Goal: Find specific page/section

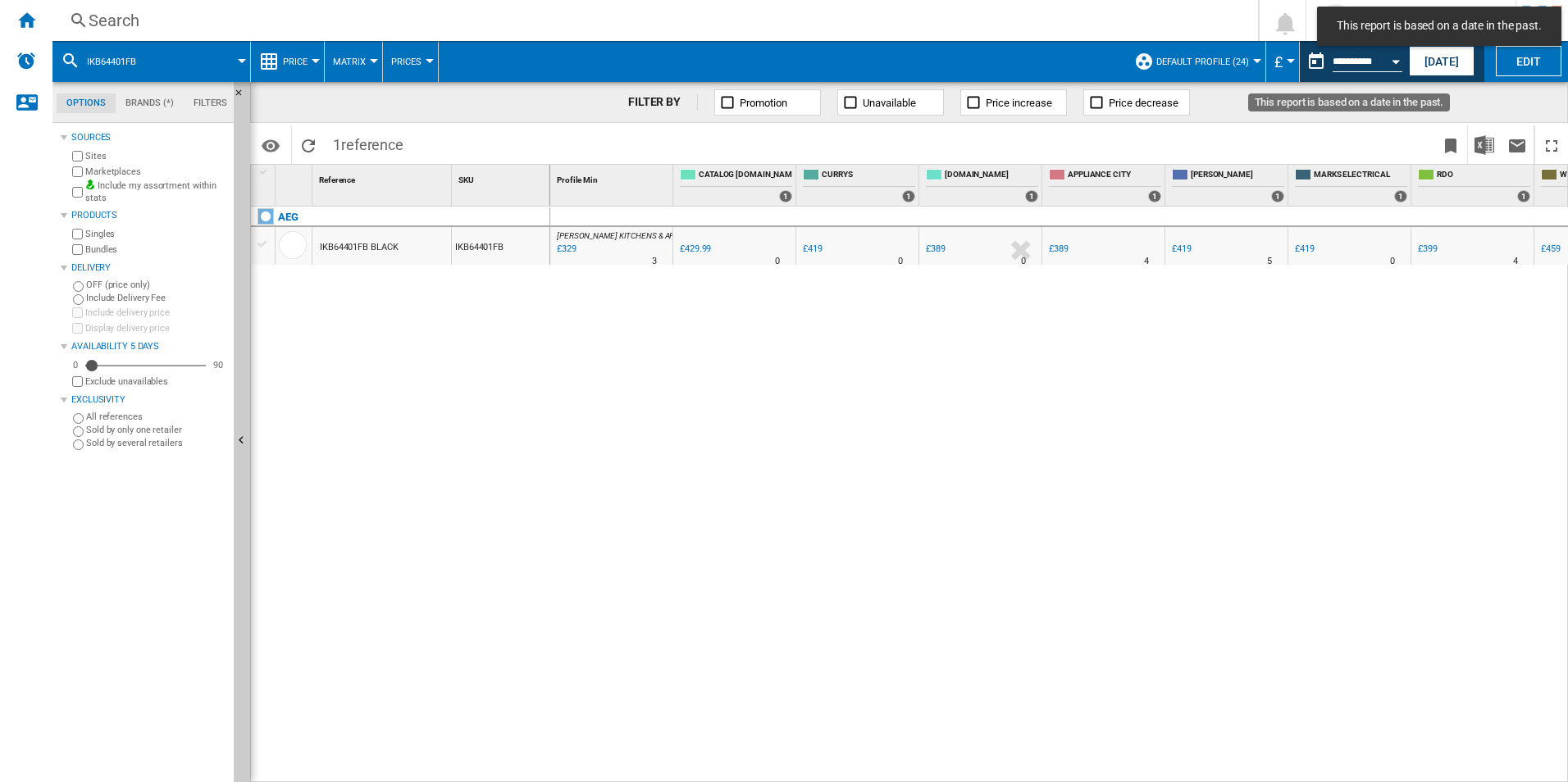
click at [1396, 60] on div "Open calendar" at bounding box center [1395, 62] width 8 height 5
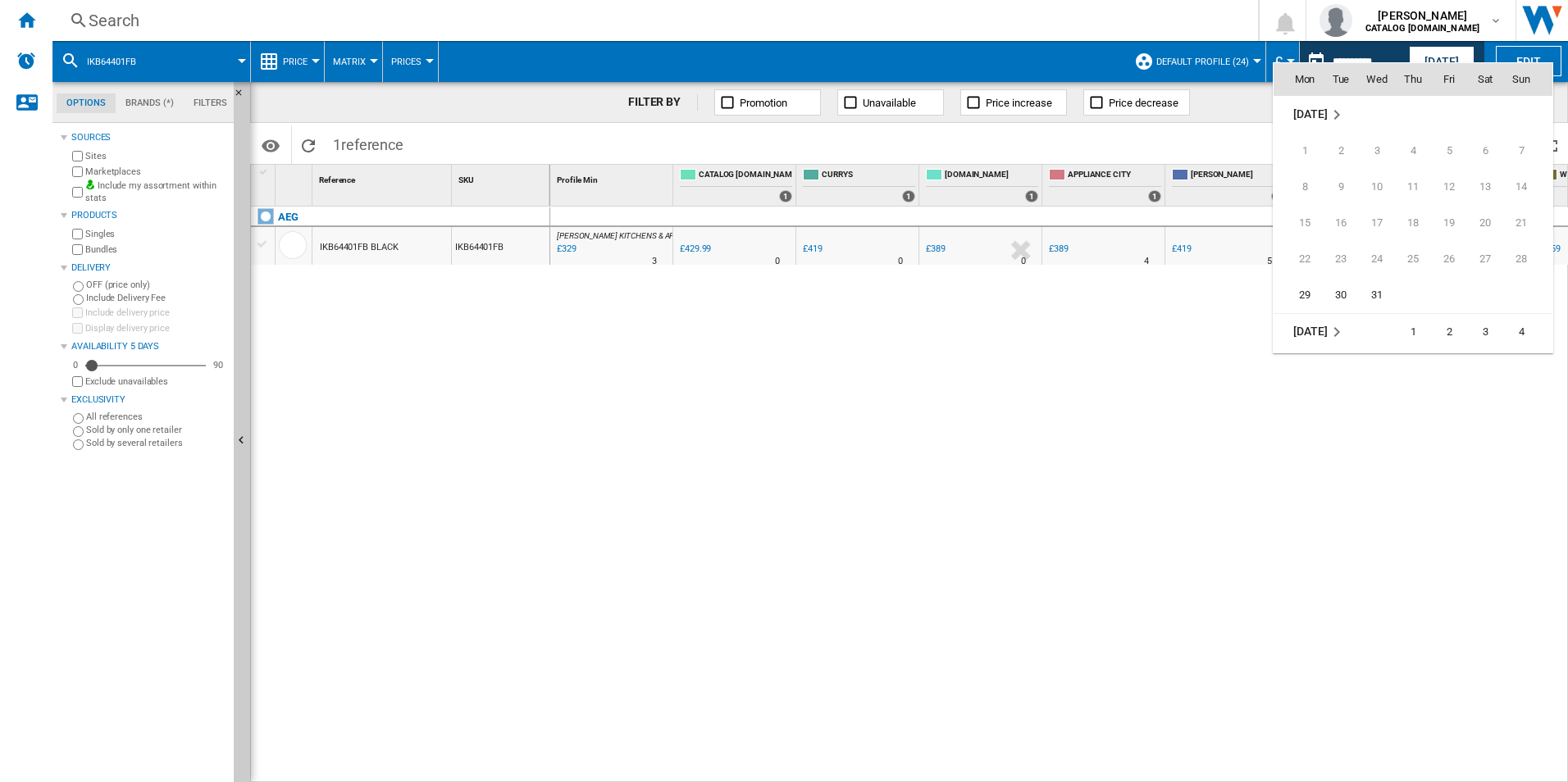
click at [998, 335] on div at bounding box center [784, 391] width 1568 height 782
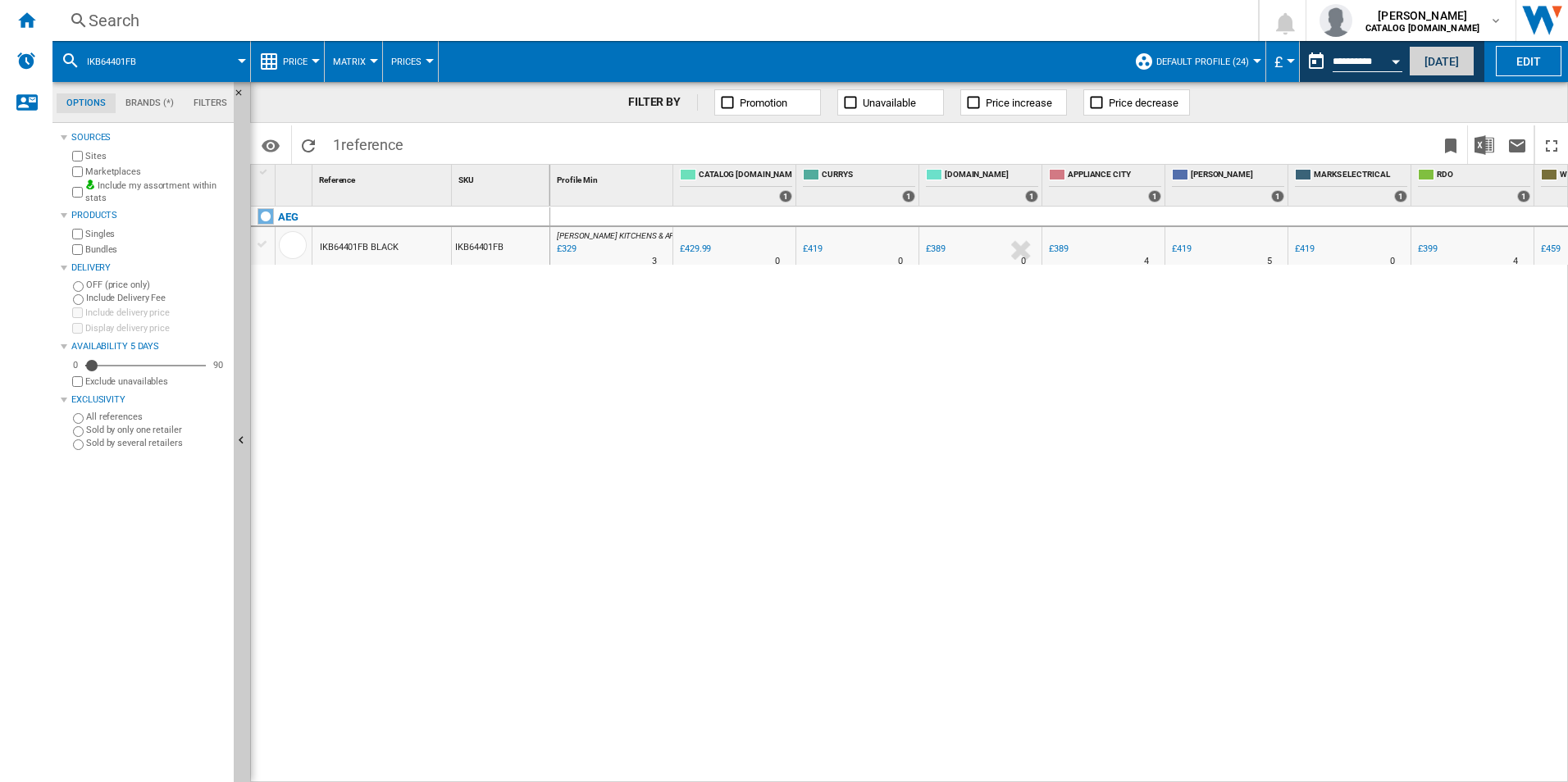
click at [1453, 63] on button "[DATE]" at bounding box center [1441, 61] width 65 height 30
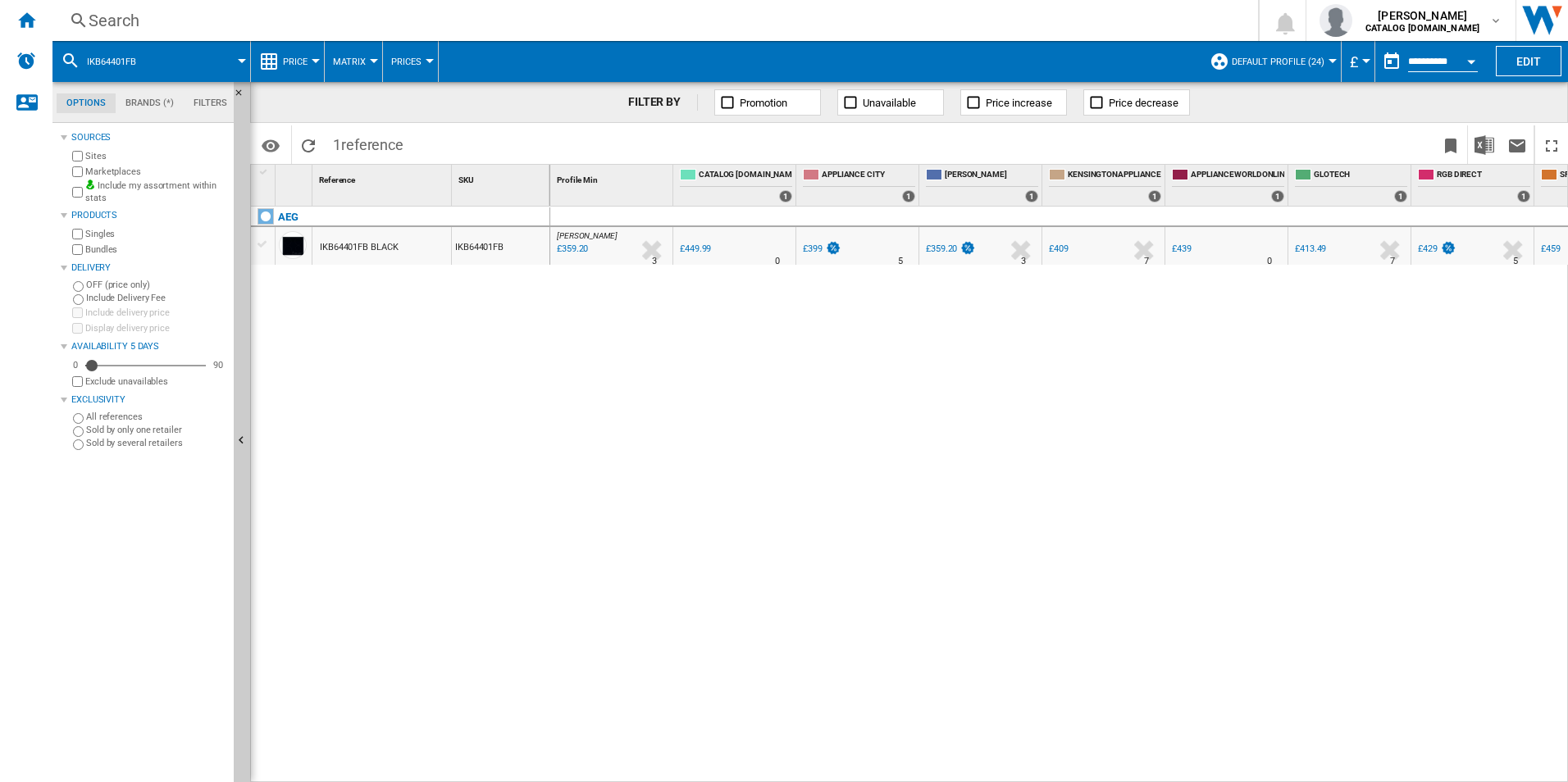
click at [167, 62] on span at bounding box center [200, 61] width 83 height 41
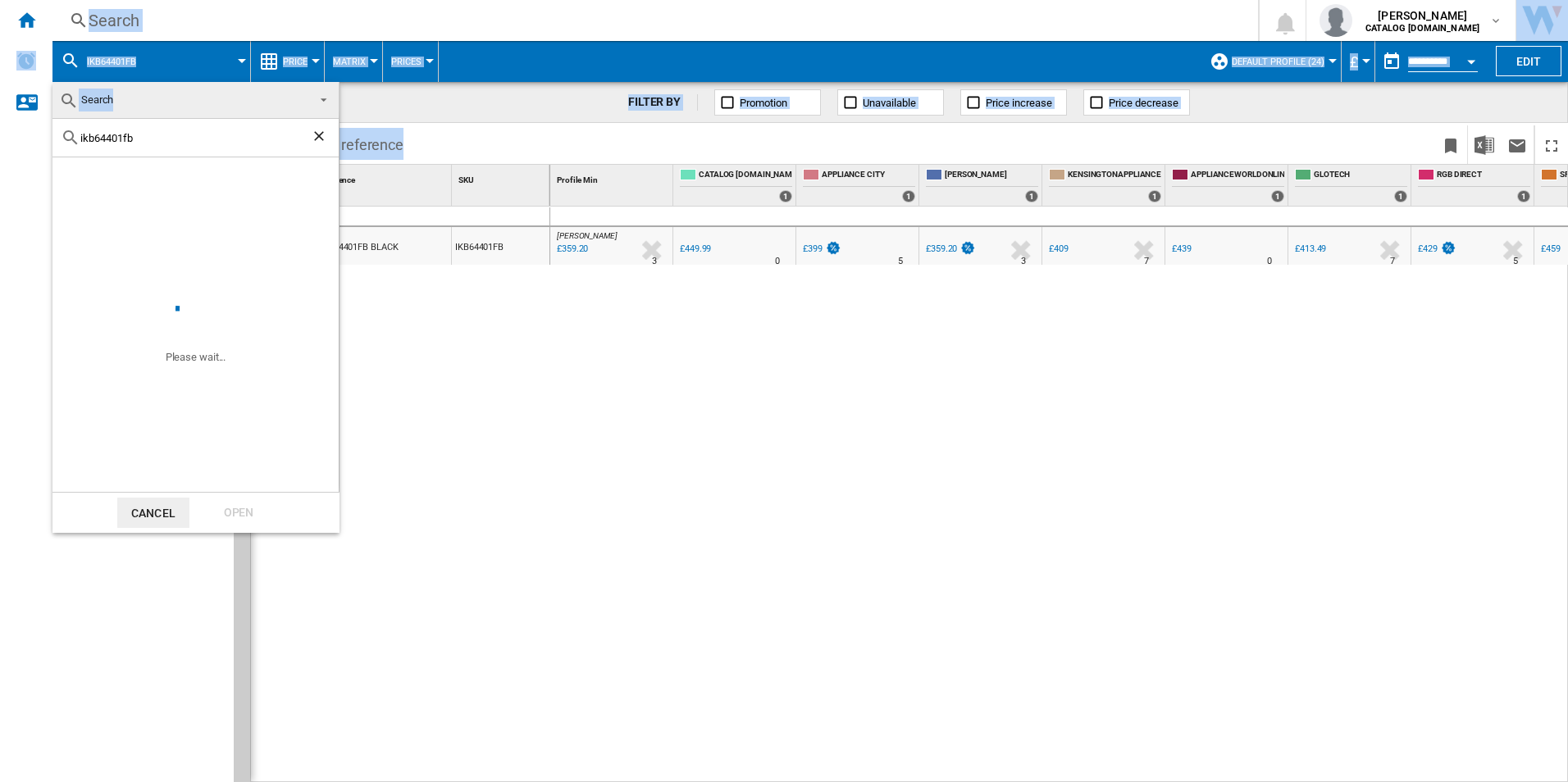
drag, startPoint x: 122, startPoint y: 132, endPoint x: 0, endPoint y: 132, distance: 122.0
click at [0, 132] on body "In order to access Insight, please log out and log in again OK NEW Search Searc…" at bounding box center [784, 391] width 1568 height 782
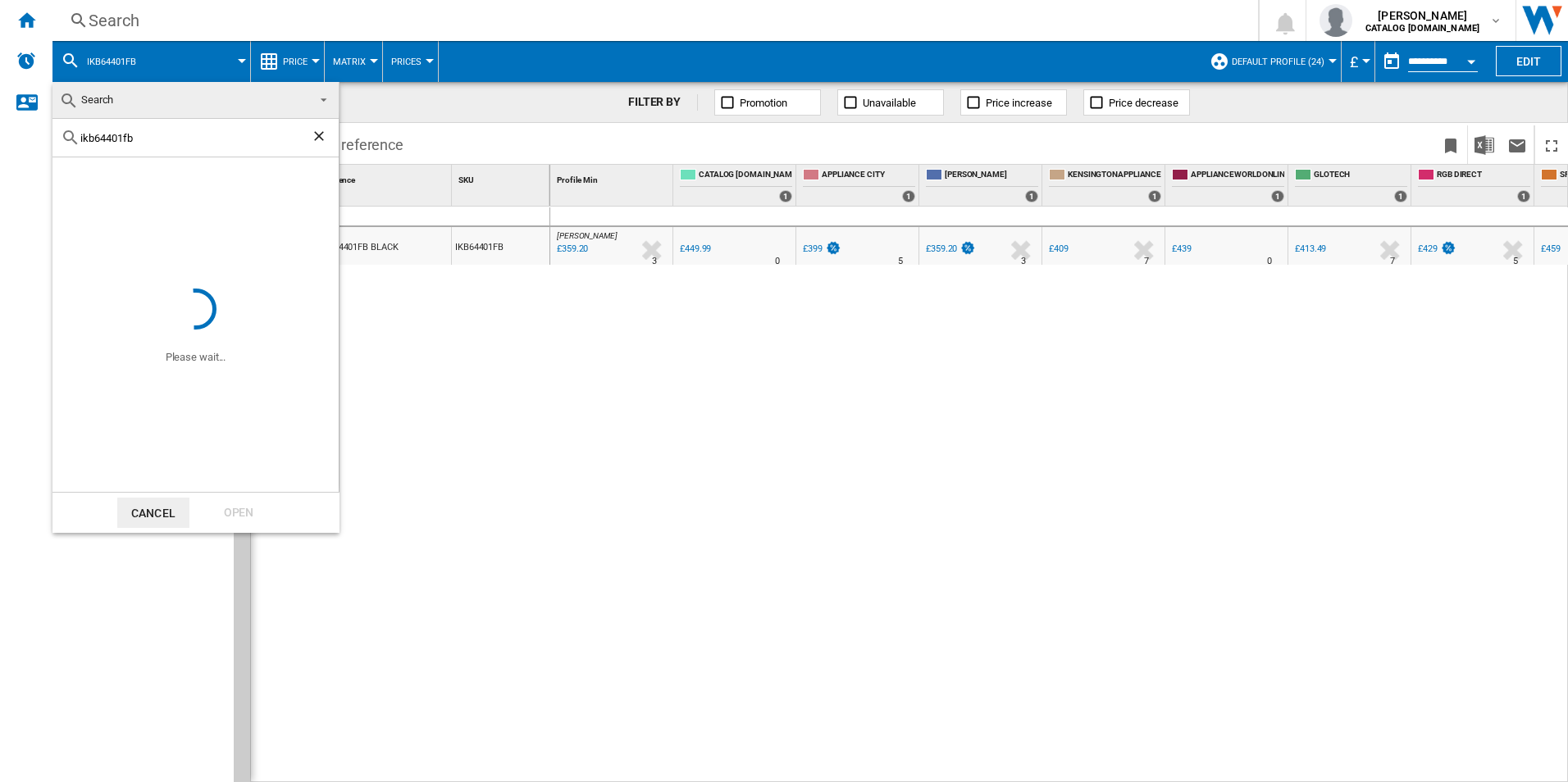
drag, startPoint x: 0, startPoint y: 132, endPoint x: 134, endPoint y: 139, distance: 134.2
click at [134, 139] on input "ikb64401fb" at bounding box center [196, 138] width 230 height 13
drag, startPoint x: 164, startPoint y: 141, endPoint x: -4, endPoint y: 141, distance: 168.0
click at [0, 141] on html "In order to access Insight, please log out and log in again OK NEW Search Searc…" at bounding box center [784, 391] width 1568 height 782
click at [149, 131] on div "to" at bounding box center [195, 138] width 286 height 38
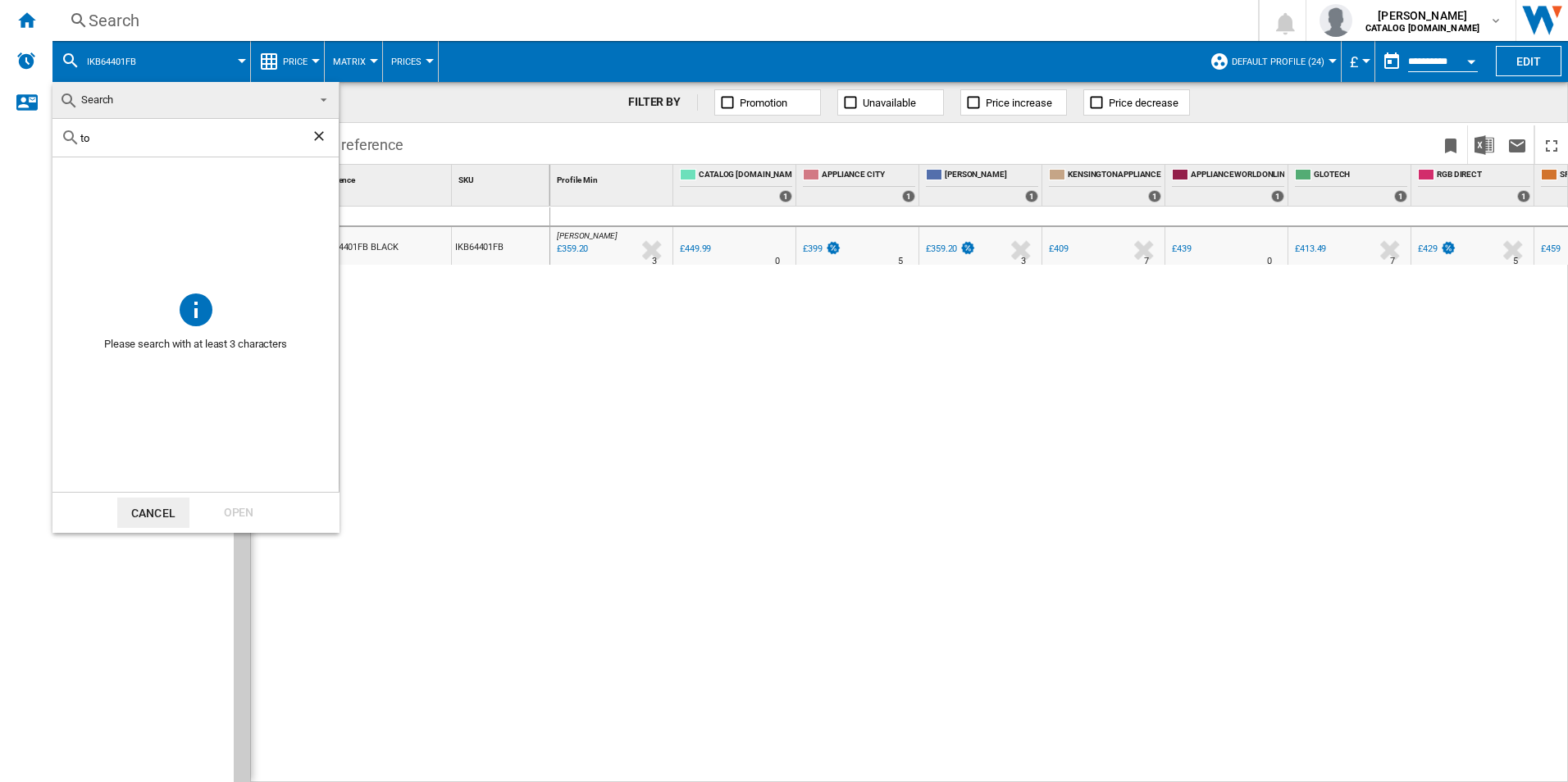
drag, startPoint x: 146, startPoint y: 138, endPoint x: 22, endPoint y: 143, distance: 124.1
click at [22, 143] on body "In order to access Insight, please log out and log in again OK NEW Search Searc…" at bounding box center [784, 391] width 1568 height 782
paste input "TO84IB00FB"
type input "TO84IB00FB"
click at [251, 511] on div "Open" at bounding box center [239, 512] width 73 height 30
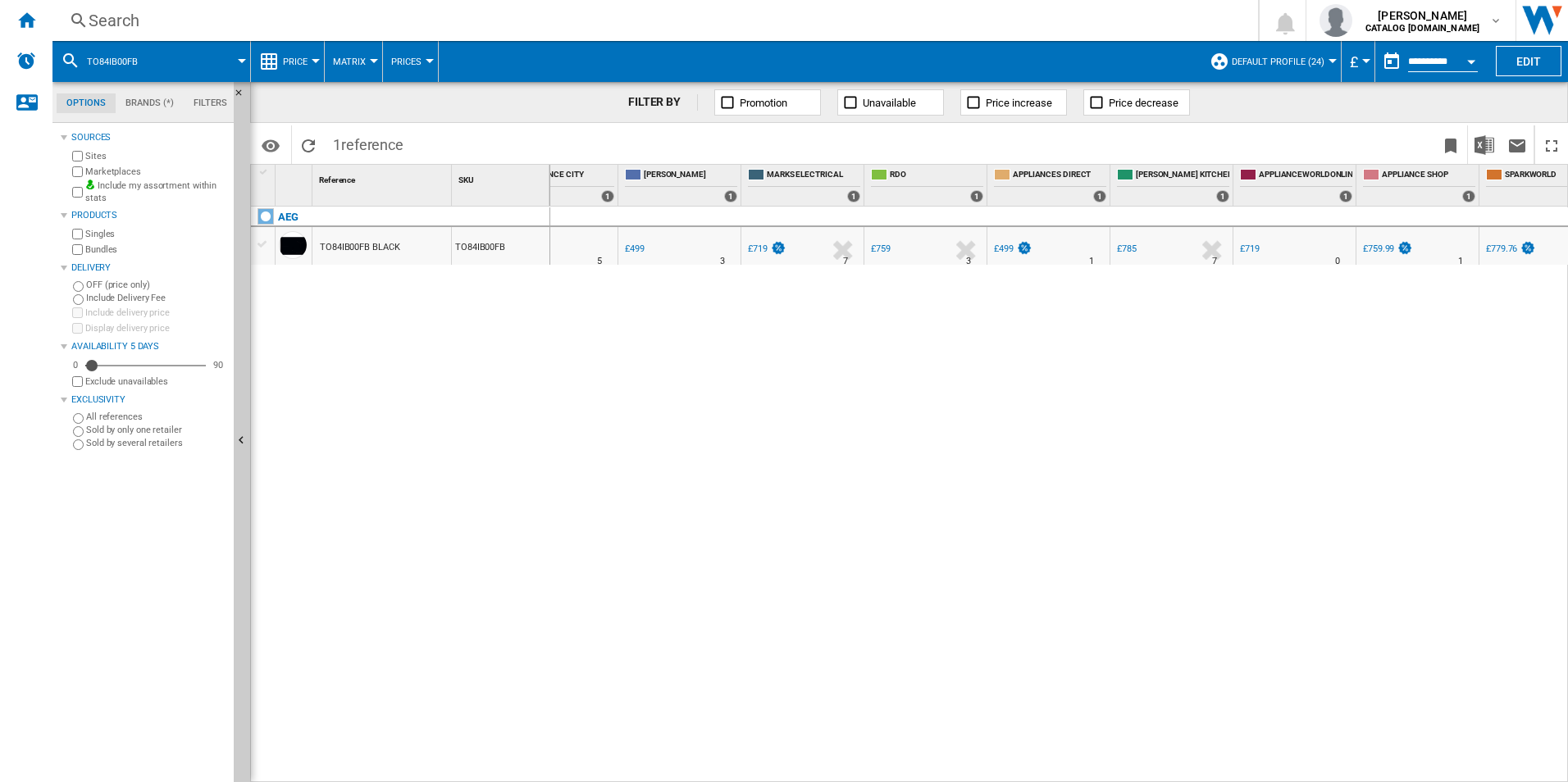
scroll to position [0, 509]
